Goal: Check status: Check status

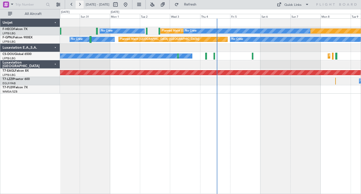
click at [80, 5] on button at bounding box center [80, 5] width 8 height 8
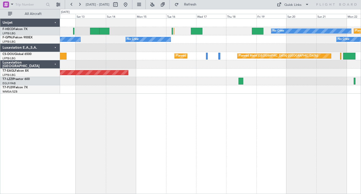
click at [81, 47] on div at bounding box center [210, 48] width 301 height 8
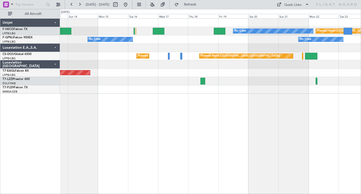
click at [209, 47] on div at bounding box center [210, 48] width 301 height 8
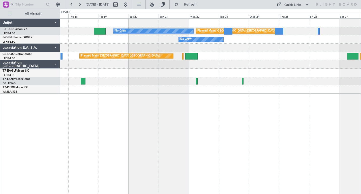
click at [173, 55] on div "Planned Maint [GEOGRAPHIC_DATA] ([GEOGRAPHIC_DATA]) No Crew No Crew No Crew Pla…" at bounding box center [210, 56] width 301 height 75
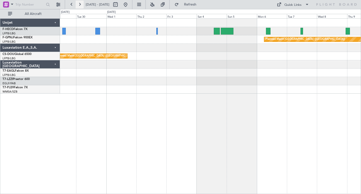
click at [80, 2] on button at bounding box center [80, 5] width 8 height 8
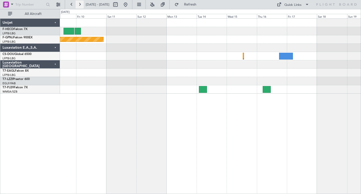
click at [79, 4] on button at bounding box center [80, 5] width 8 height 8
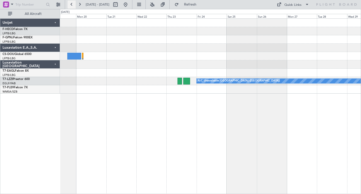
click at [72, 4] on button at bounding box center [72, 5] width 8 height 8
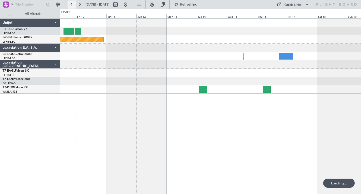
click at [72, 4] on button at bounding box center [72, 5] width 8 height 8
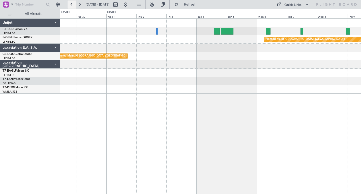
click at [72, 4] on button at bounding box center [72, 5] width 8 height 8
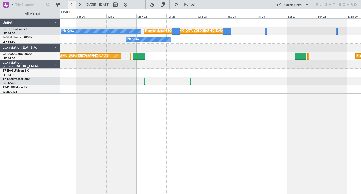
click at [72, 6] on button at bounding box center [72, 5] width 8 height 8
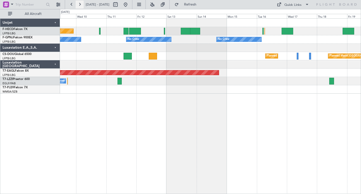
click at [80, 5] on button at bounding box center [80, 5] width 8 height 8
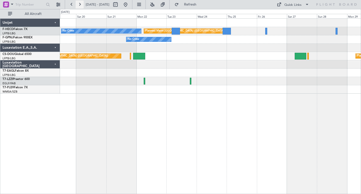
click at [79, 3] on button at bounding box center [80, 5] width 8 height 8
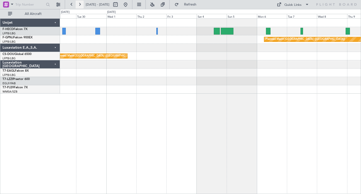
click at [79, 5] on button at bounding box center [80, 5] width 8 height 8
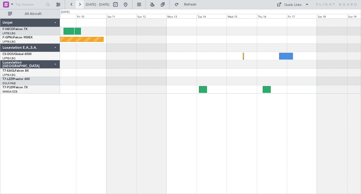
click at [79, 4] on button at bounding box center [80, 5] width 8 height 8
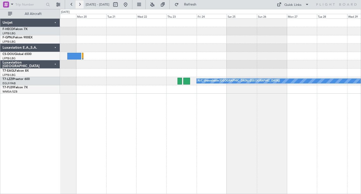
click at [79, 4] on button at bounding box center [80, 5] width 8 height 8
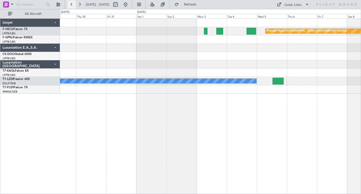
click at [72, 5] on button at bounding box center [72, 5] width 8 height 8
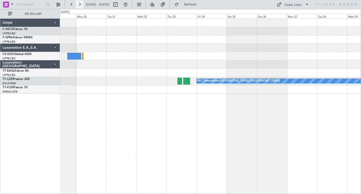
click at [80, 4] on button at bounding box center [80, 5] width 8 height 8
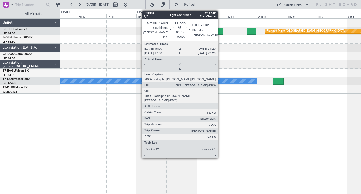
click at [220, 30] on div at bounding box center [219, 31] width 7 height 7
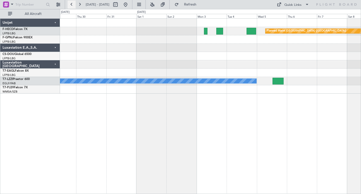
click at [72, 3] on button at bounding box center [72, 5] width 8 height 8
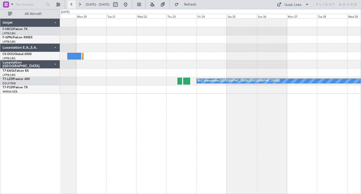
click at [72, 3] on button at bounding box center [72, 5] width 8 height 8
